Goal: Information Seeking & Learning: Learn about a topic

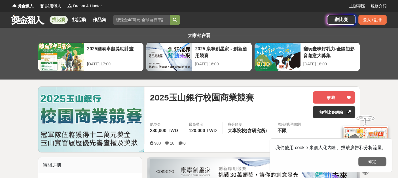
click at [377, 163] on button "確定" at bounding box center [372, 162] width 28 height 10
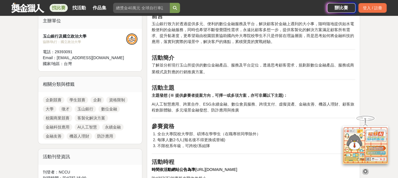
scroll to position [198, 0]
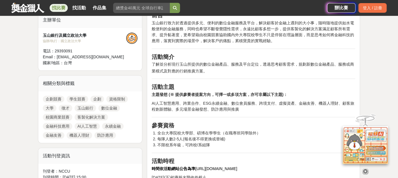
click at [365, 169] on icon at bounding box center [365, 172] width 6 height 6
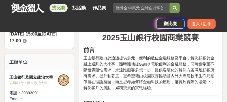
drag, startPoint x: 401, startPoint y: 1, endPoint x: 154, endPoint y: 52, distance: 252.7
click at [154, 52] on h2 "前言" at bounding box center [151, 49] width 134 height 7
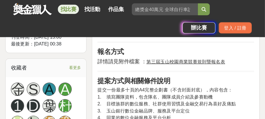
scroll to position [425, 0]
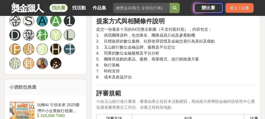
drag, startPoint x: 217, startPoint y: 0, endPoint x: 177, endPoint y: 72, distance: 82.2
click at [177, 72] on p "提交一份最多十頁的A4完整企劃書（不含封面封底），內容包含： 1. 填寫團隊資料，包含隊名、團隊成員介紹及參賽動機 2. 目標族群的數位服務、社群使用習慣及金…" at bounding box center [176, 53] width 160 height 54
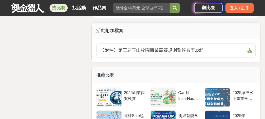
scroll to position [1010, 0]
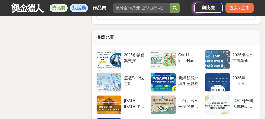
click at [80, 7] on link "找活動" at bounding box center [79, 8] width 18 height 8
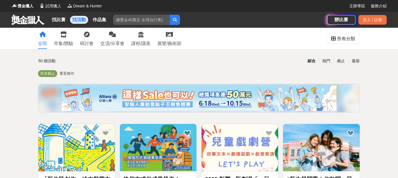
drag, startPoint x: 267, startPoint y: 0, endPoint x: 286, endPoint y: 56, distance: 58.6
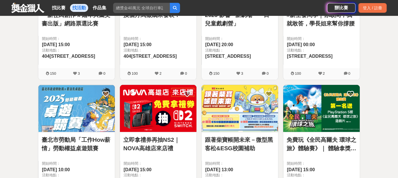
scroll to position [198, 0]
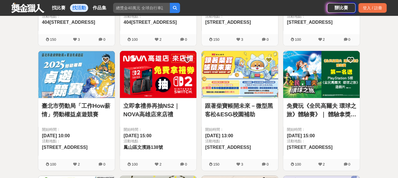
click at [230, 106] on link "跟著柴寶帳開未來－微型黑客松&ESG校園補助" at bounding box center [240, 110] width 70 height 17
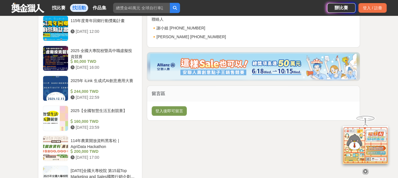
scroll to position [680, 0]
